Goal: Find specific page/section: Find specific page/section

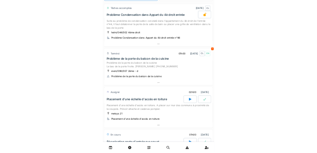
scroll to position [44, 0]
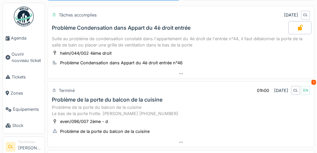
click at [19, 39] on span "Agenda" at bounding box center [26, 38] width 31 height 6
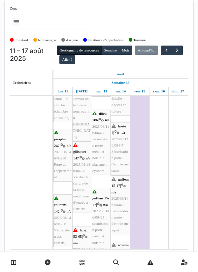
scroll to position [189, 0]
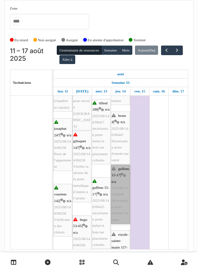
click at [119, 189] on link "guffens 15-17 | n/a 2025/08/146/06448 Sécurisation porte d'entrée rue squat" at bounding box center [120, 194] width 19 height 59
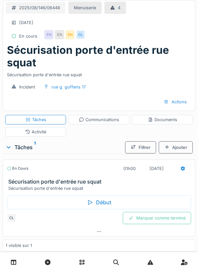
click at [41, 131] on div "Activité" at bounding box center [35, 132] width 21 height 6
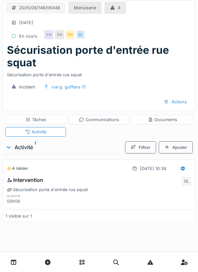
click at [45, 121] on div "Tâches" at bounding box center [35, 119] width 21 height 6
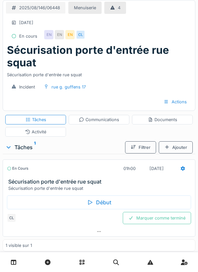
click at [93, 203] on icon at bounding box center [90, 202] width 7 height 5
